Goal: Go to known website: Access a specific website the user already knows

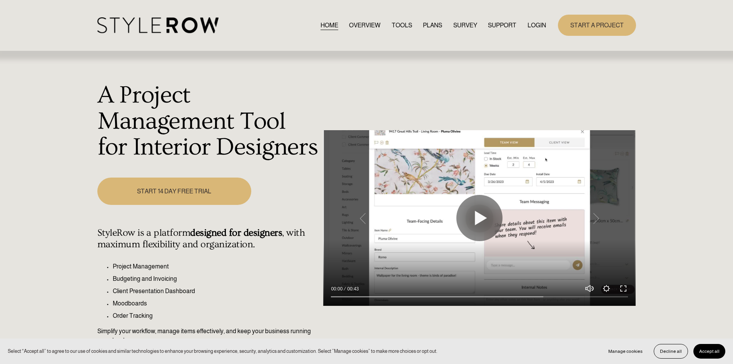
click at [541, 22] on link "LOGIN" at bounding box center [537, 25] width 18 height 10
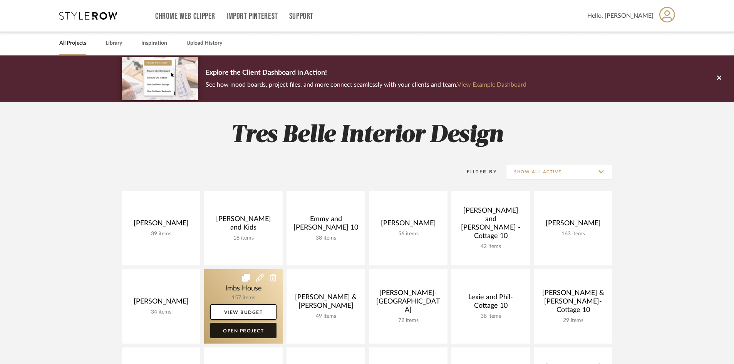
click at [249, 328] on link "Open Project" at bounding box center [243, 330] width 66 height 15
